Goal: Information Seeking & Learning: Learn about a topic

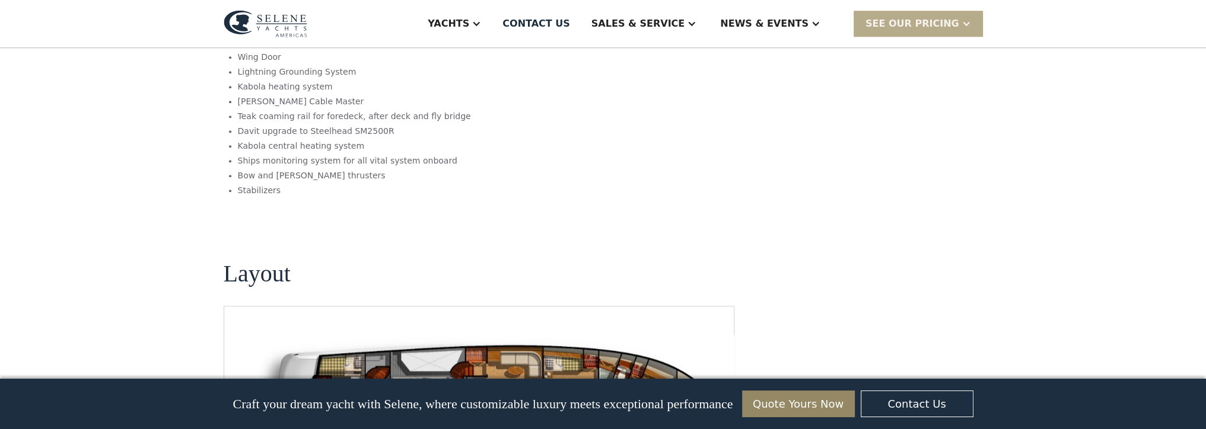
scroll to position [1483, 0]
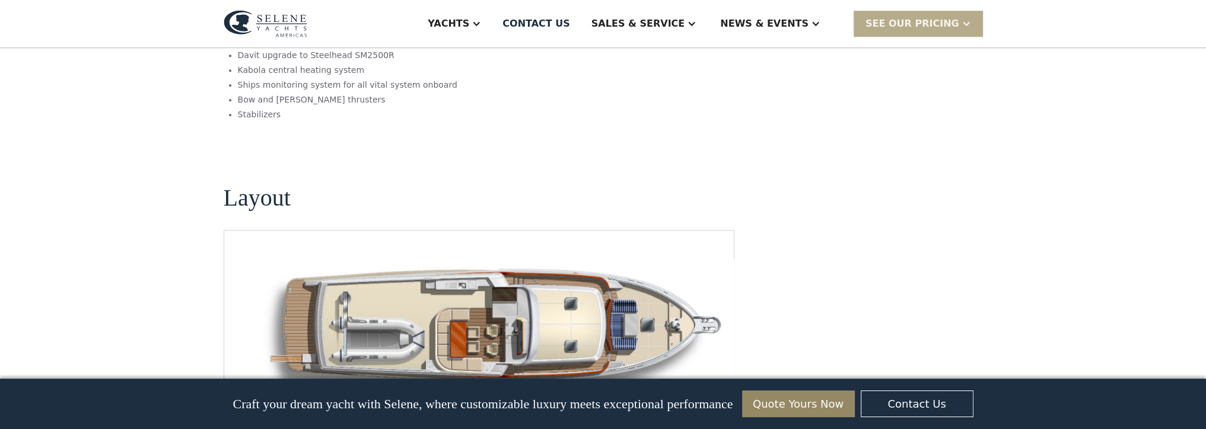
click at [566, 263] on img "open lightbox" at bounding box center [497, 332] width 491 height 146
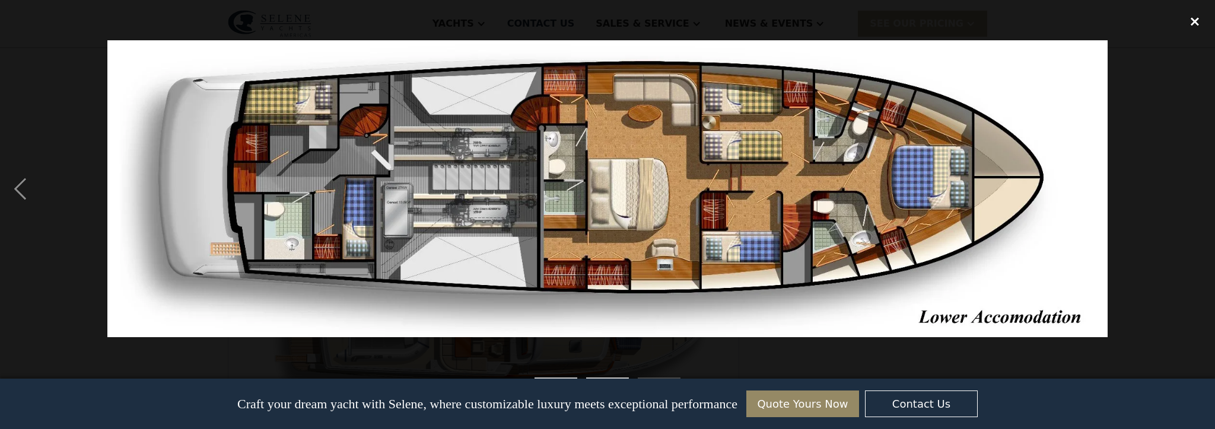
click at [1205, 26] on div "close lightbox" at bounding box center [1194, 21] width 40 height 26
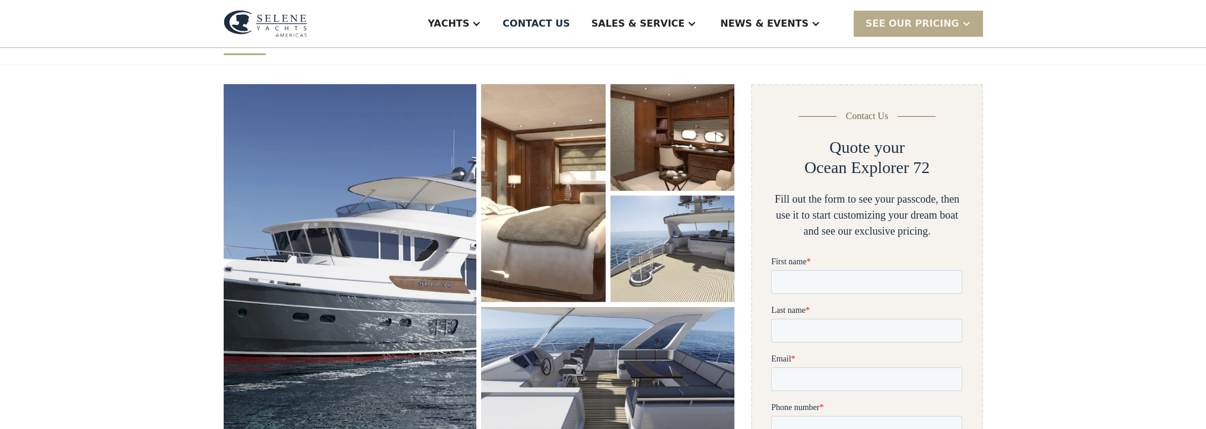
scroll to position [178, 0]
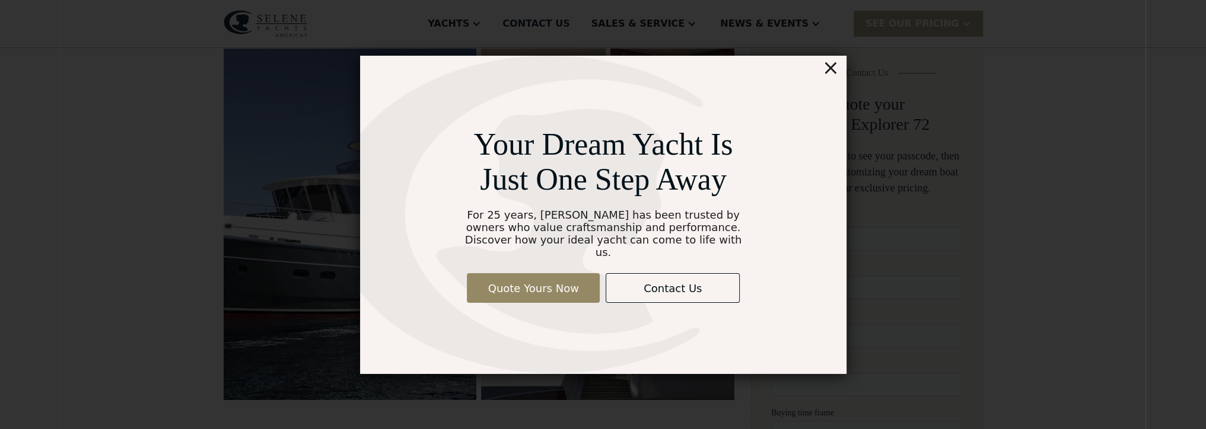
click at [837, 75] on div "×" at bounding box center [829, 68] width 17 height 24
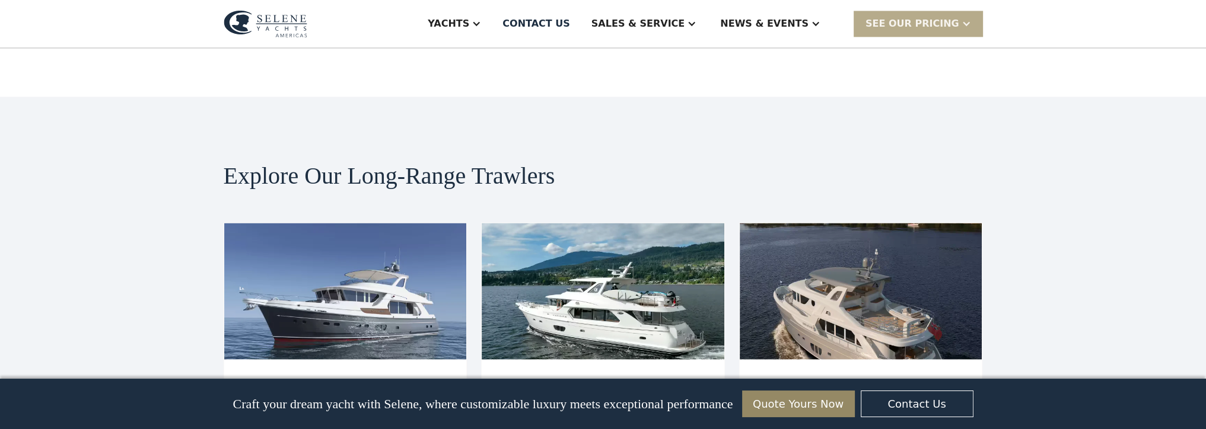
scroll to position [2431, 0]
click at [392, 222] on img at bounding box center [345, 290] width 243 height 136
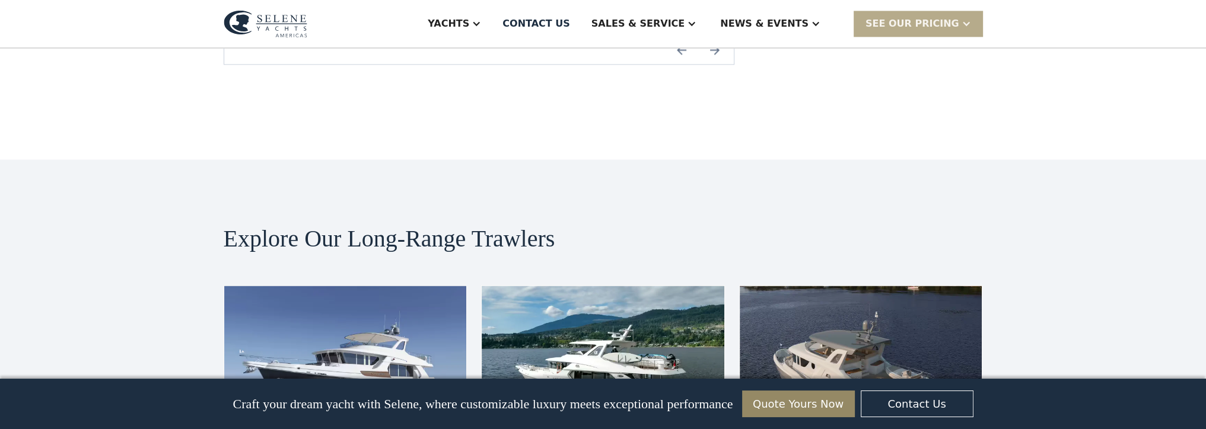
scroll to position [2431, 0]
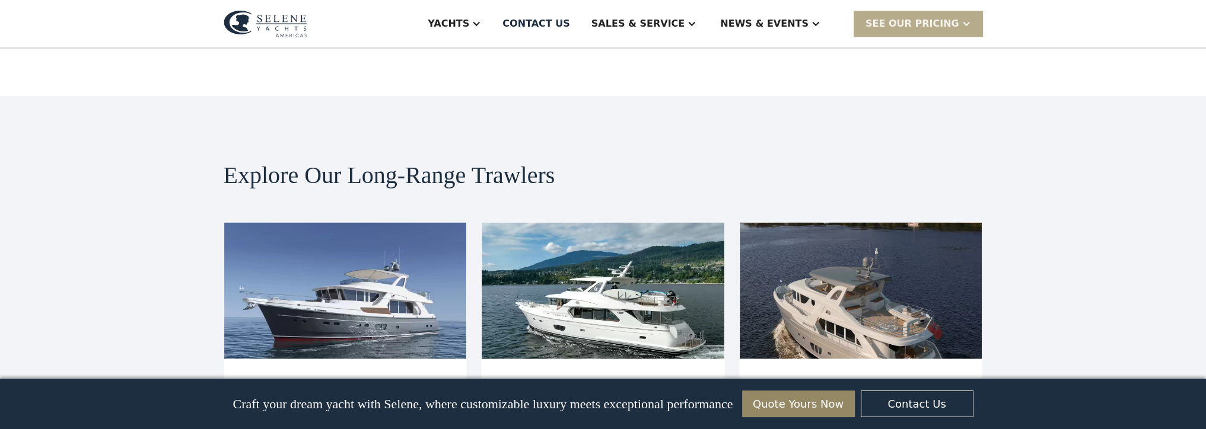
click at [886, 222] on img at bounding box center [861, 290] width 243 height 136
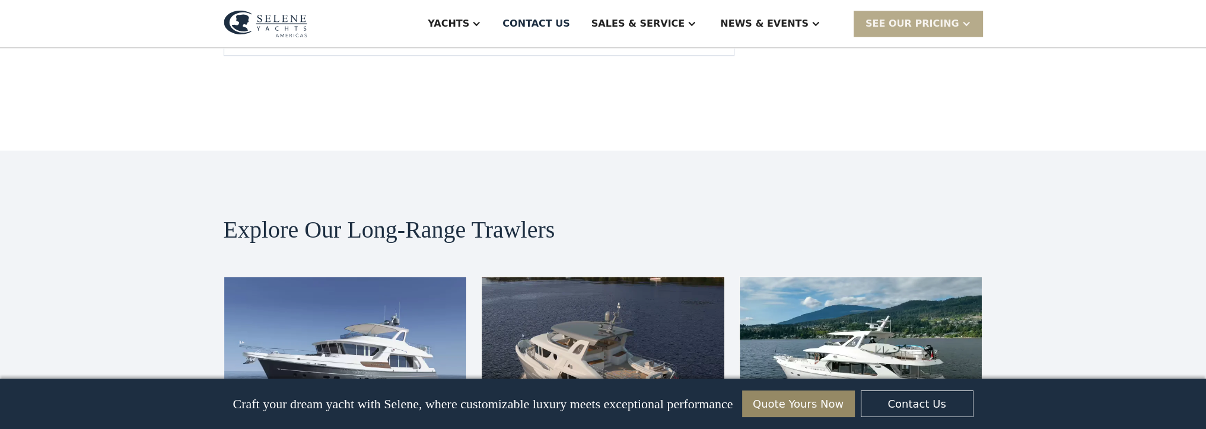
scroll to position [2194, 0]
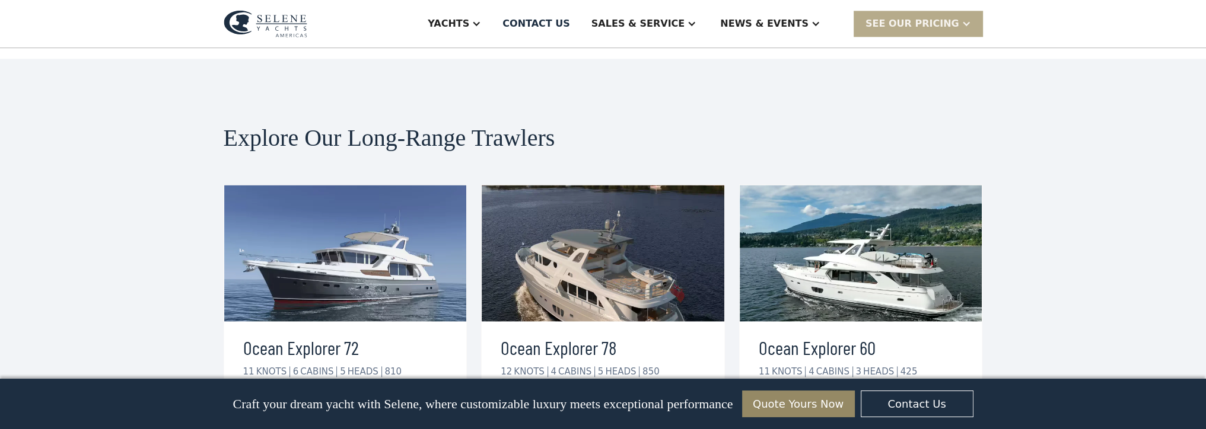
click at [833, 413] on div "view details" at bounding box center [806, 420] width 66 height 14
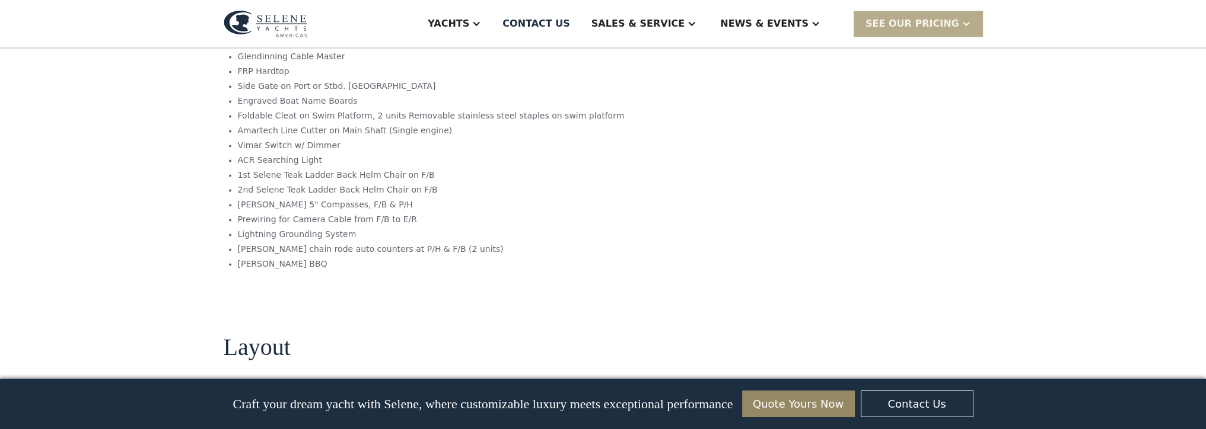
scroll to position [2491, 0]
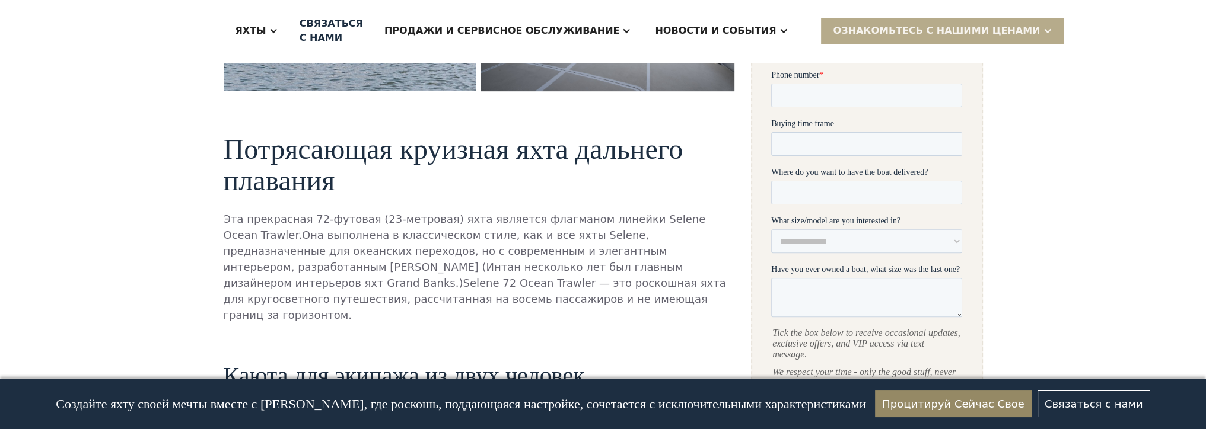
scroll to position [607, 0]
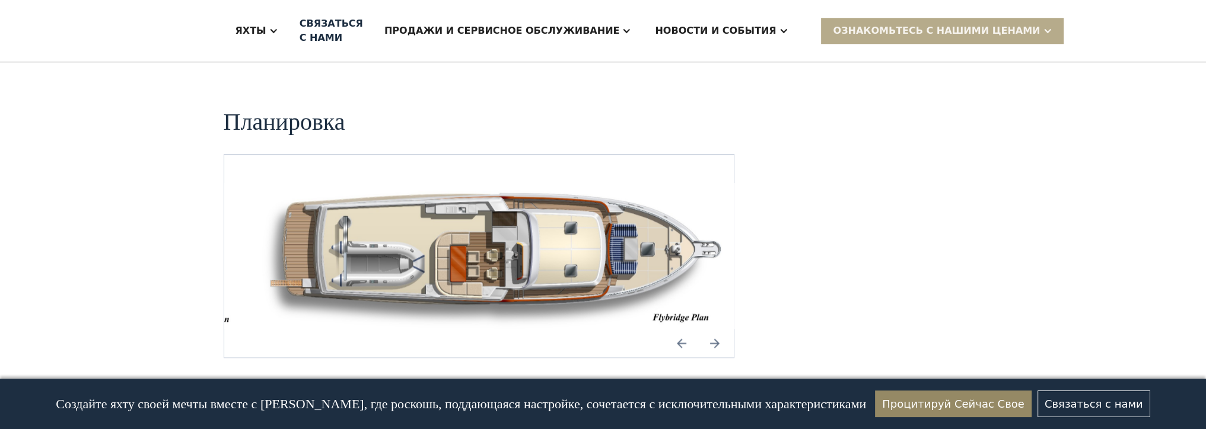
scroll to position [1675, 0]
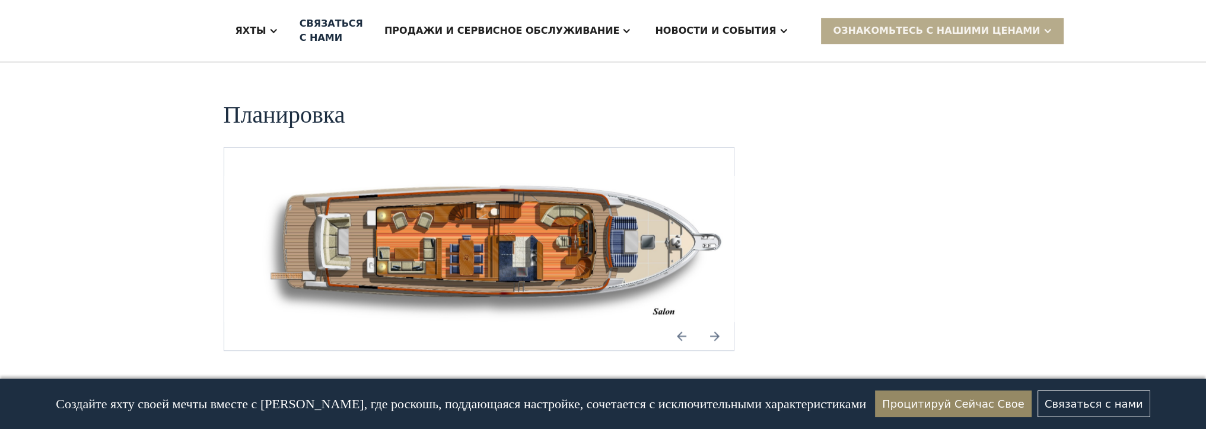
click at [721, 322] on img "Следующий слайд" at bounding box center [714, 336] width 28 height 28
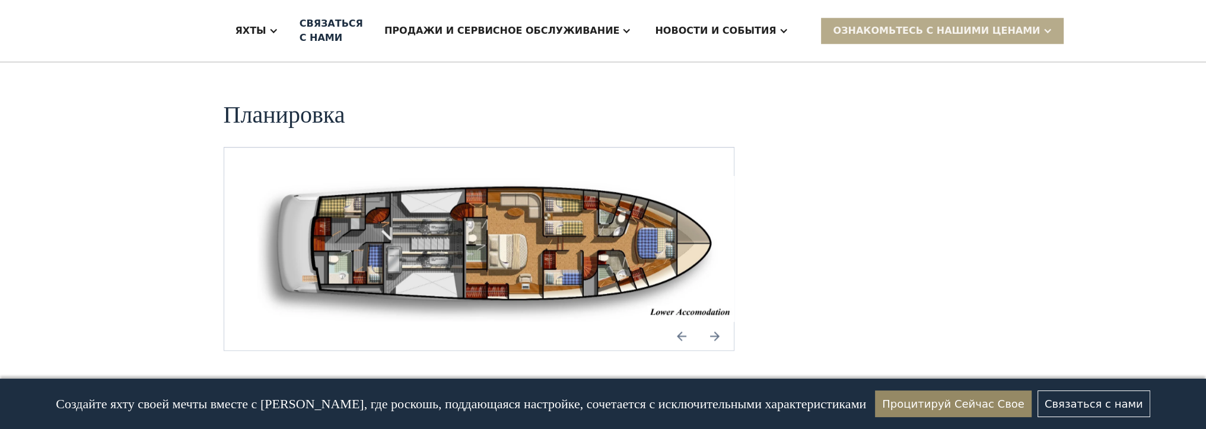
click at [716, 322] on img "Следующий слайд" at bounding box center [714, 336] width 28 height 28
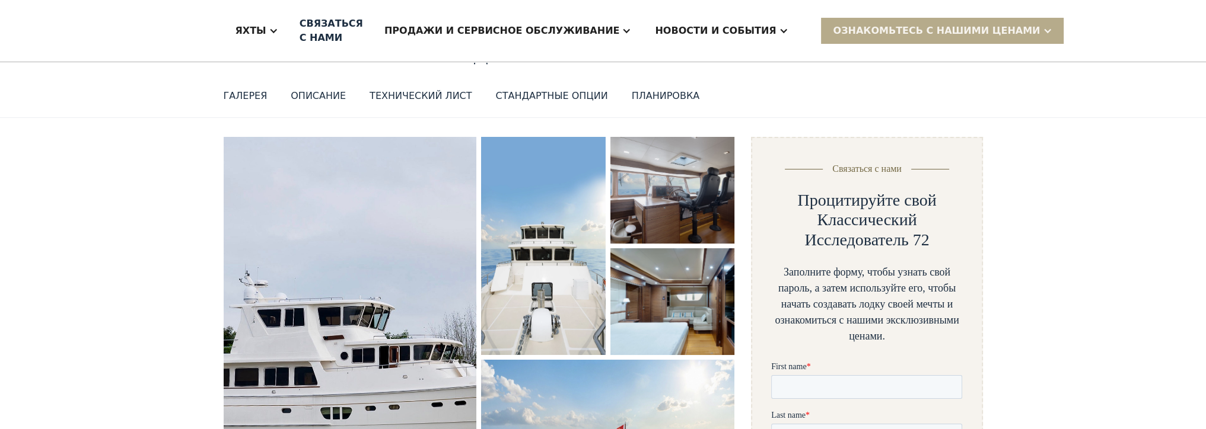
scroll to position [0, 0]
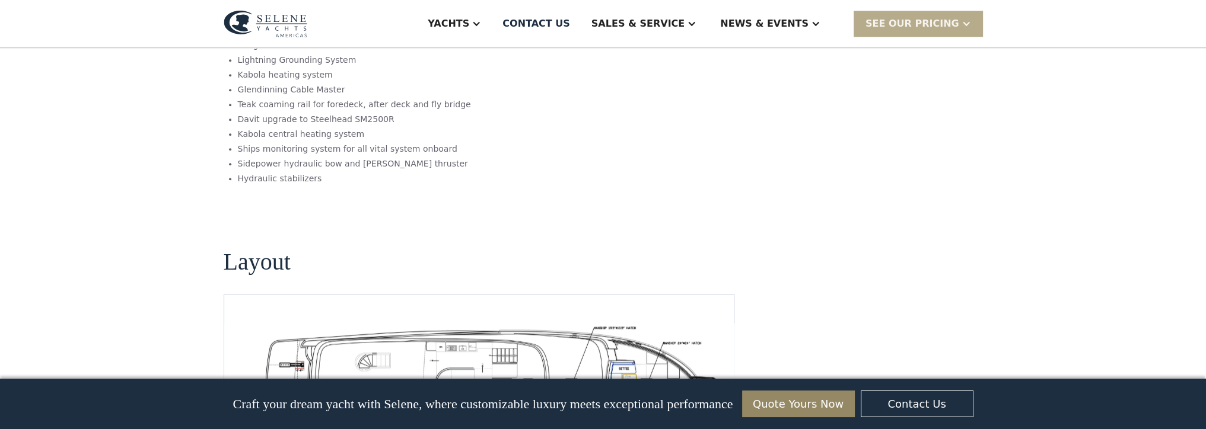
scroll to position [2016, 0]
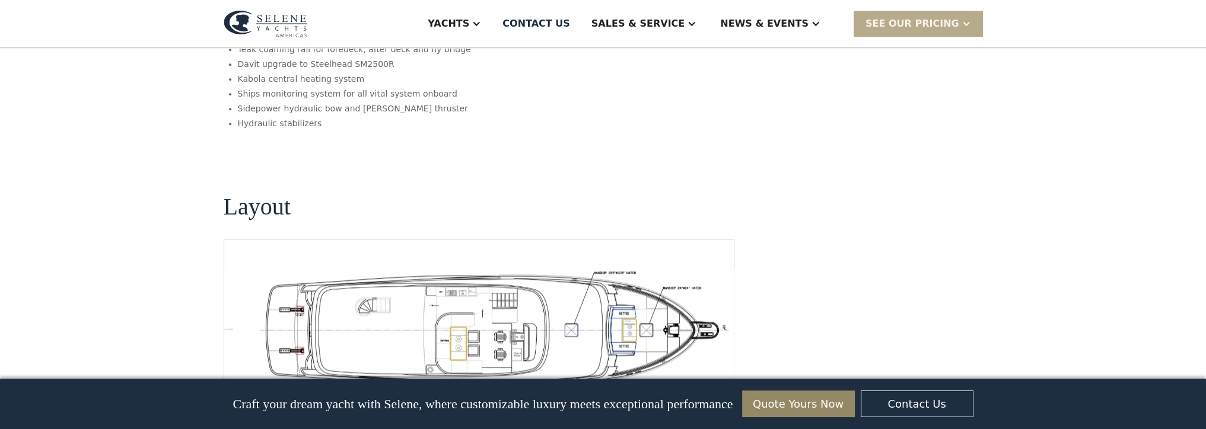
click at [436, 268] on img "open lightbox" at bounding box center [497, 328] width 491 height 120
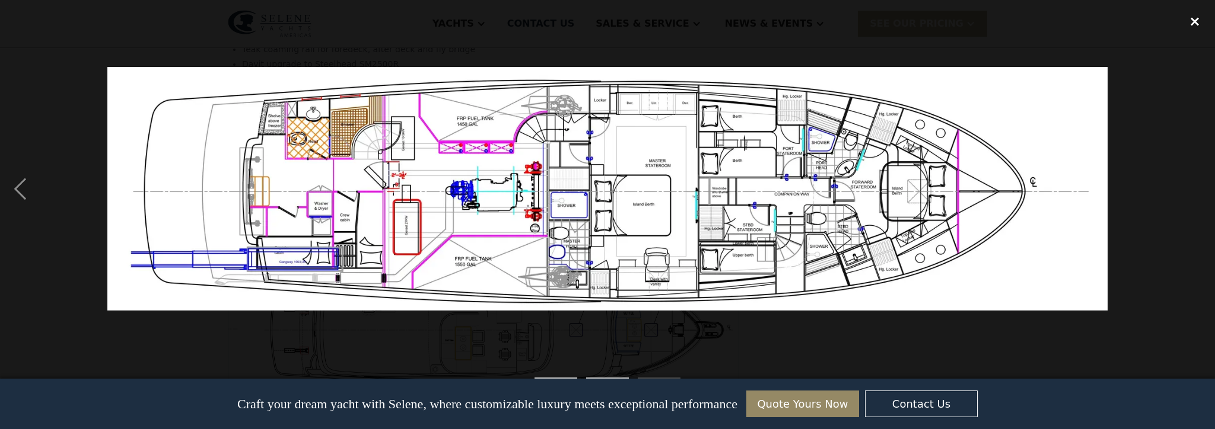
click at [1205, 19] on div "close lightbox" at bounding box center [1194, 21] width 40 height 26
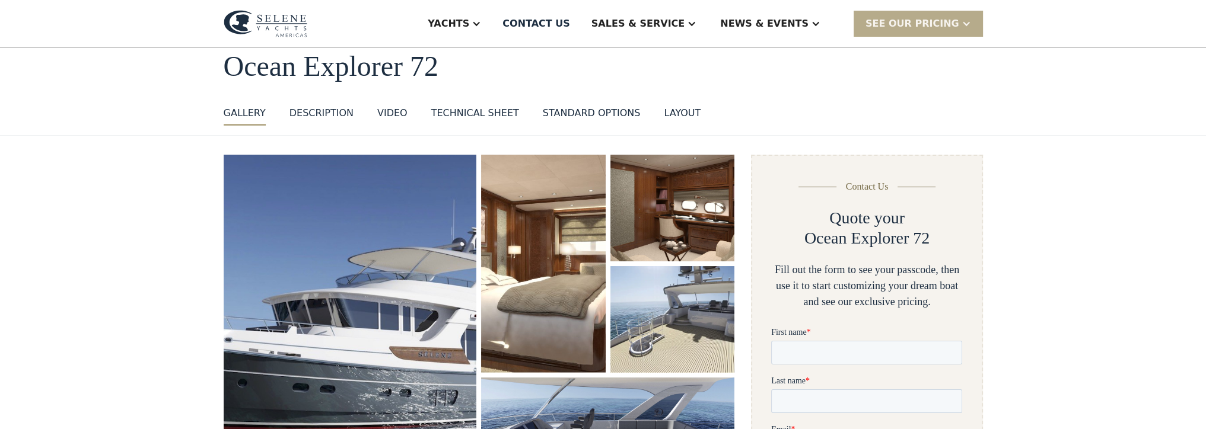
scroll to position [0, 0]
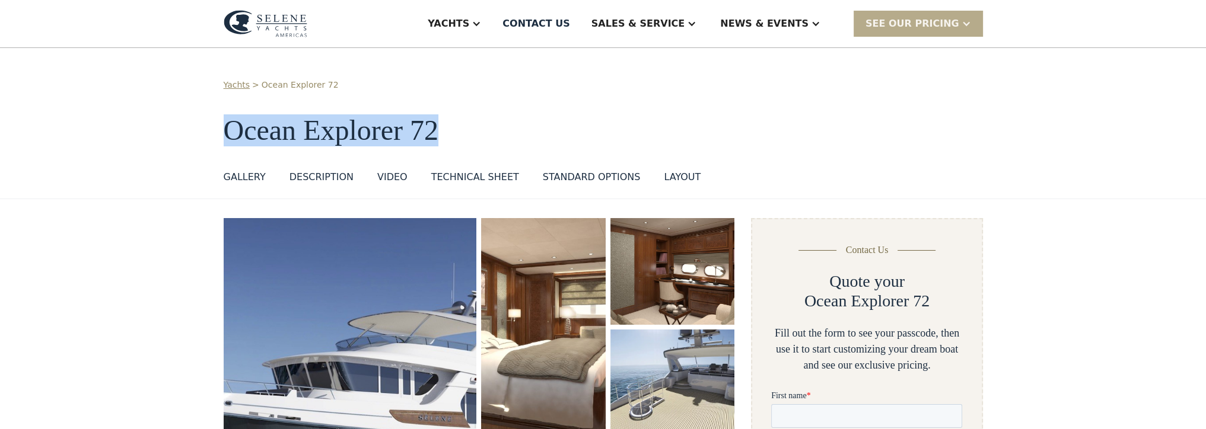
drag, startPoint x: 479, startPoint y: 129, endPoint x: 216, endPoint y: 136, distance: 262.8
click at [216, 136] on div "Yachts > Ocean Explorer 72 Ocean Explorer 72 GALLERY GALLERY VIRTUAL TOUR DESCR…" at bounding box center [603, 123] width 1206 height 151
copy h1 "Ocean Explorer 72"
